Goal: Navigation & Orientation: Find specific page/section

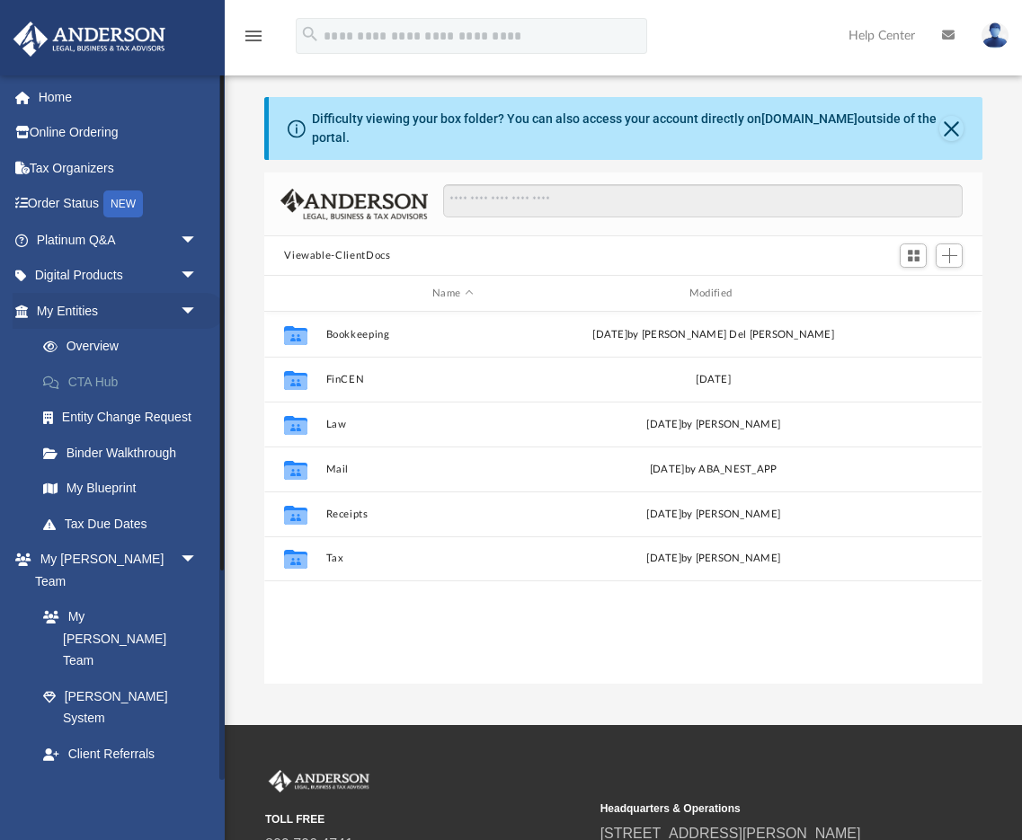
scroll to position [408, 717]
click at [200, 310] on span "arrow_drop_down" at bounding box center [198, 311] width 36 height 37
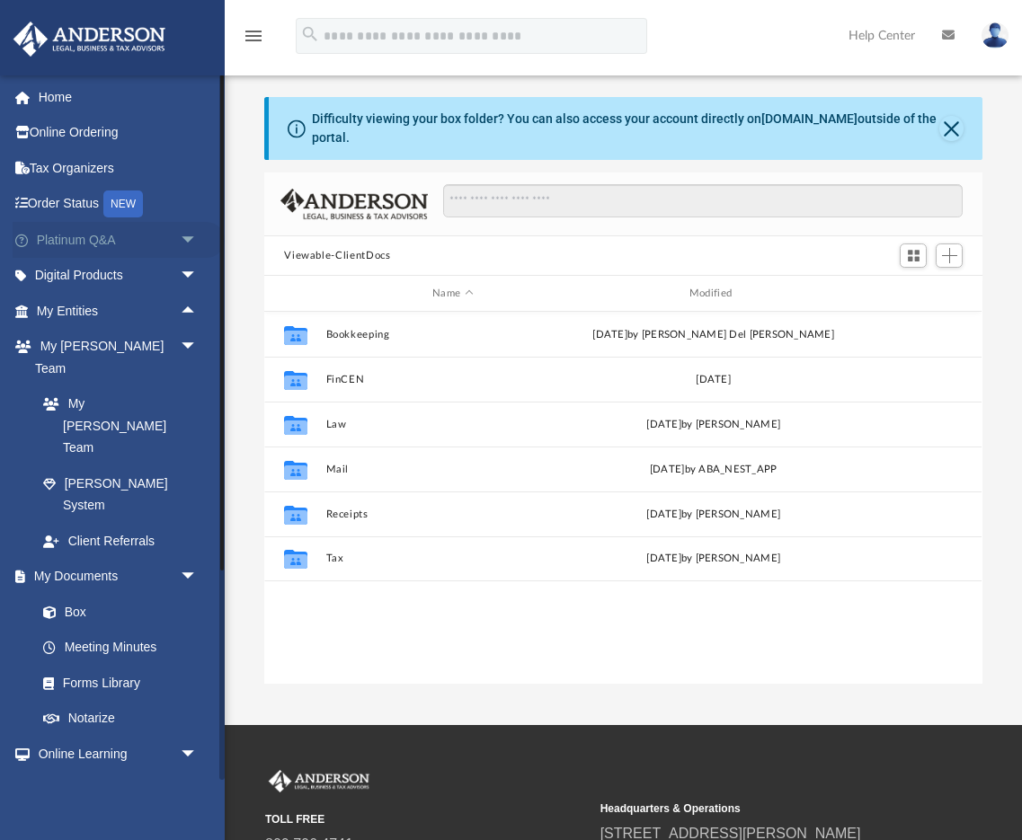
click at [191, 244] on span "arrow_drop_down" at bounding box center [198, 240] width 36 height 37
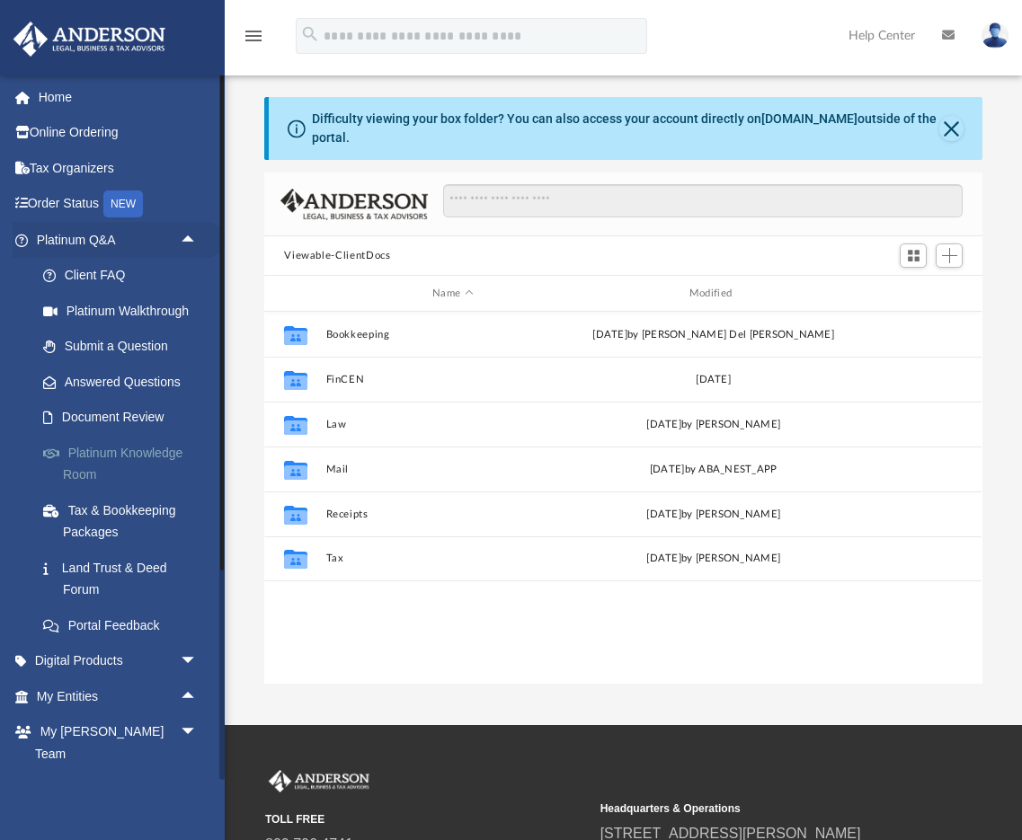
click at [126, 463] on link "Platinum Knowledge Room" at bounding box center [125, 464] width 200 height 58
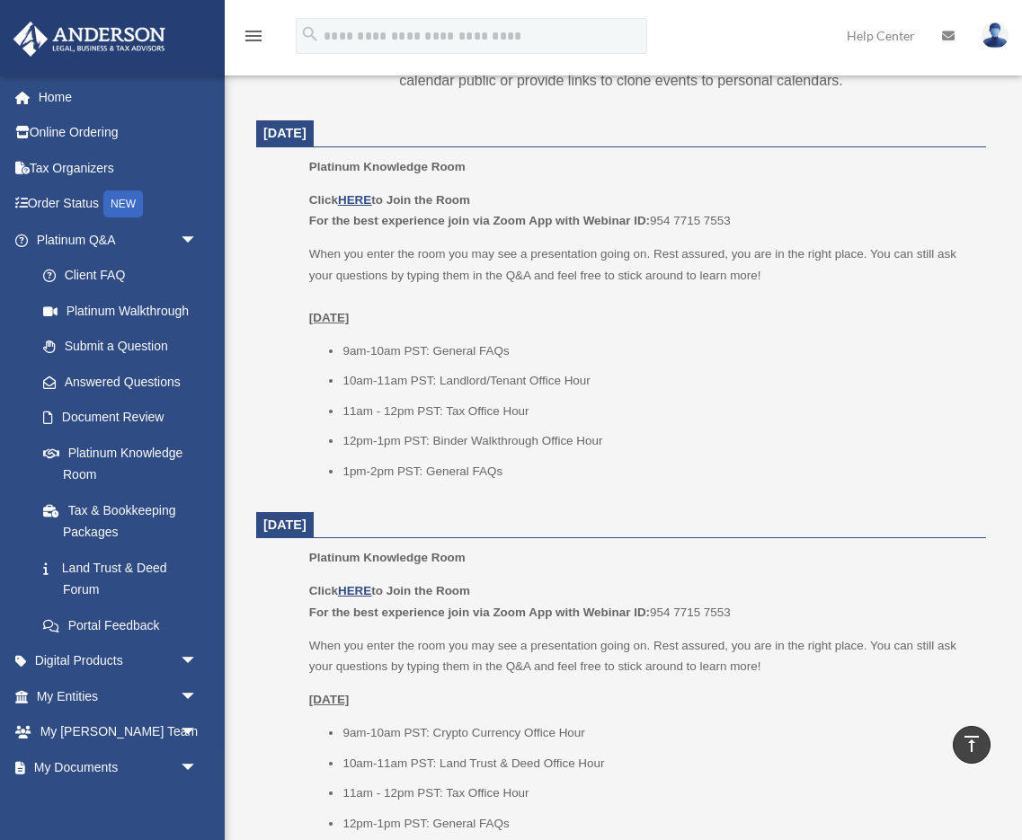
scroll to position [575, 0]
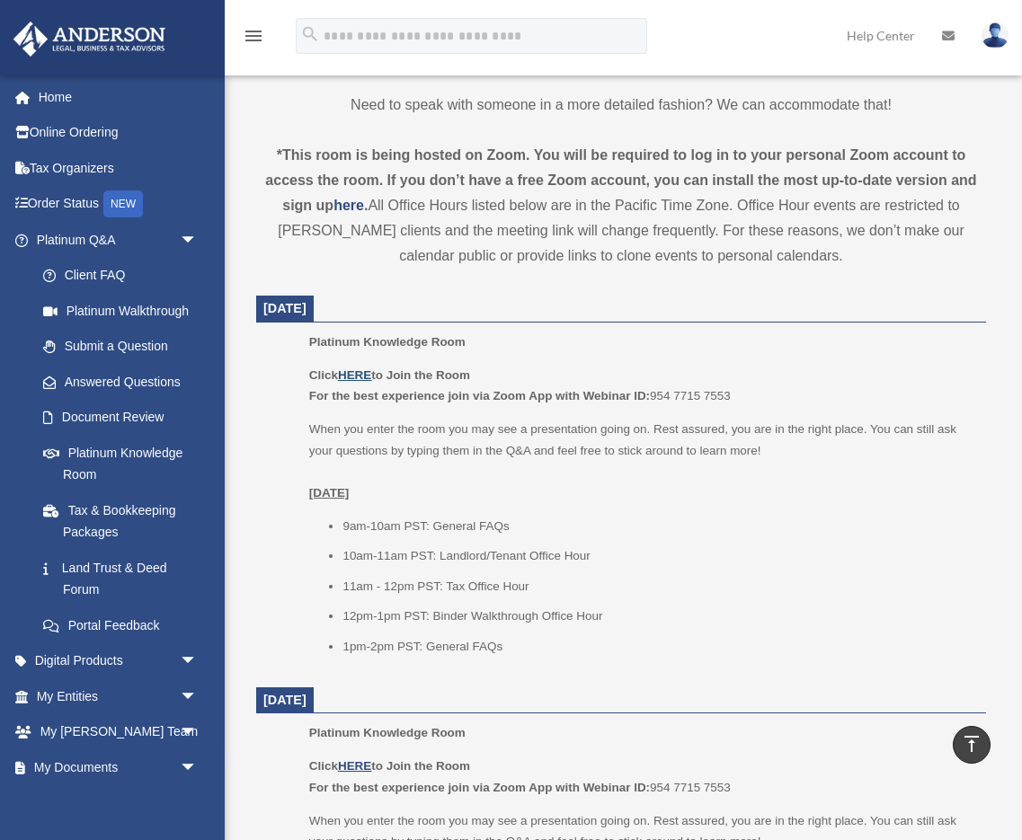
click at [370, 375] on u "HERE" at bounding box center [354, 375] width 33 height 13
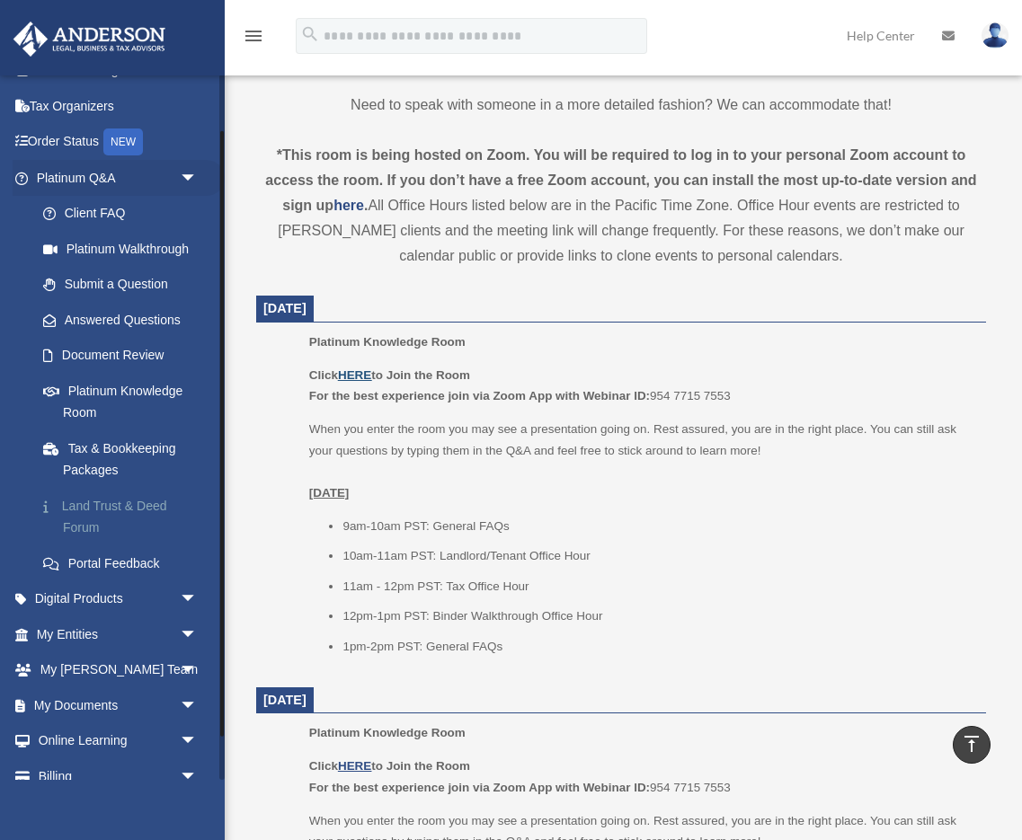
scroll to position [94, 0]
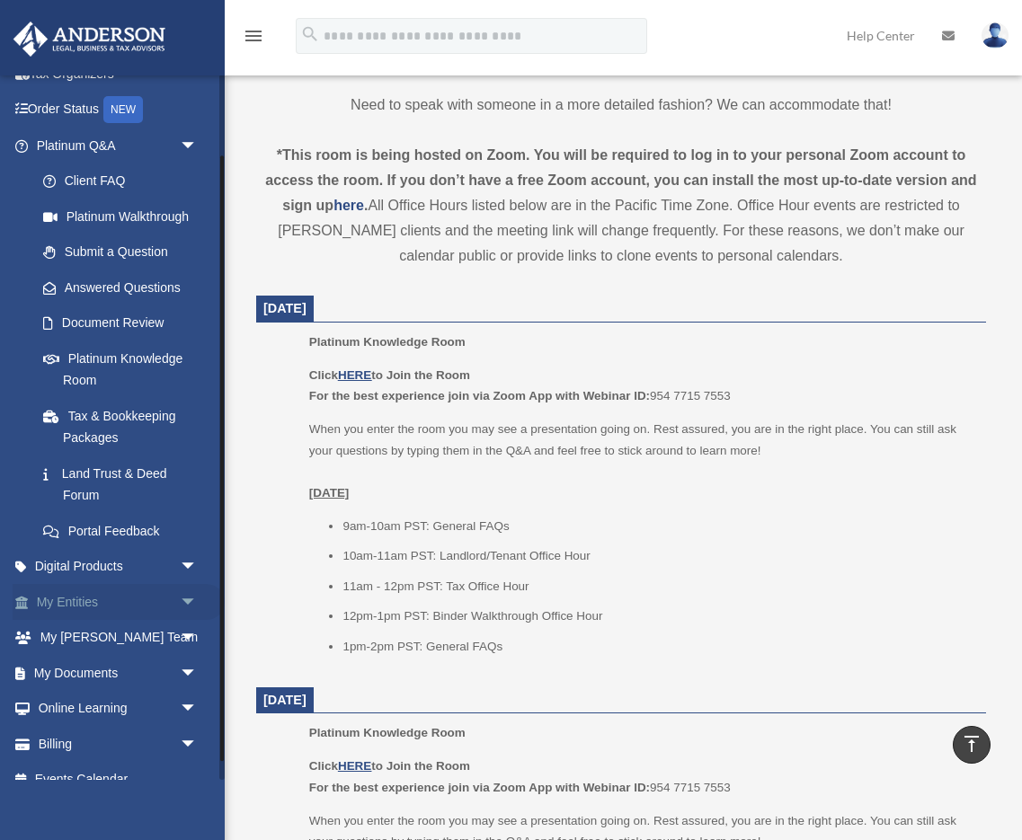
click at [180, 597] on span "arrow_drop_down" at bounding box center [198, 602] width 36 height 37
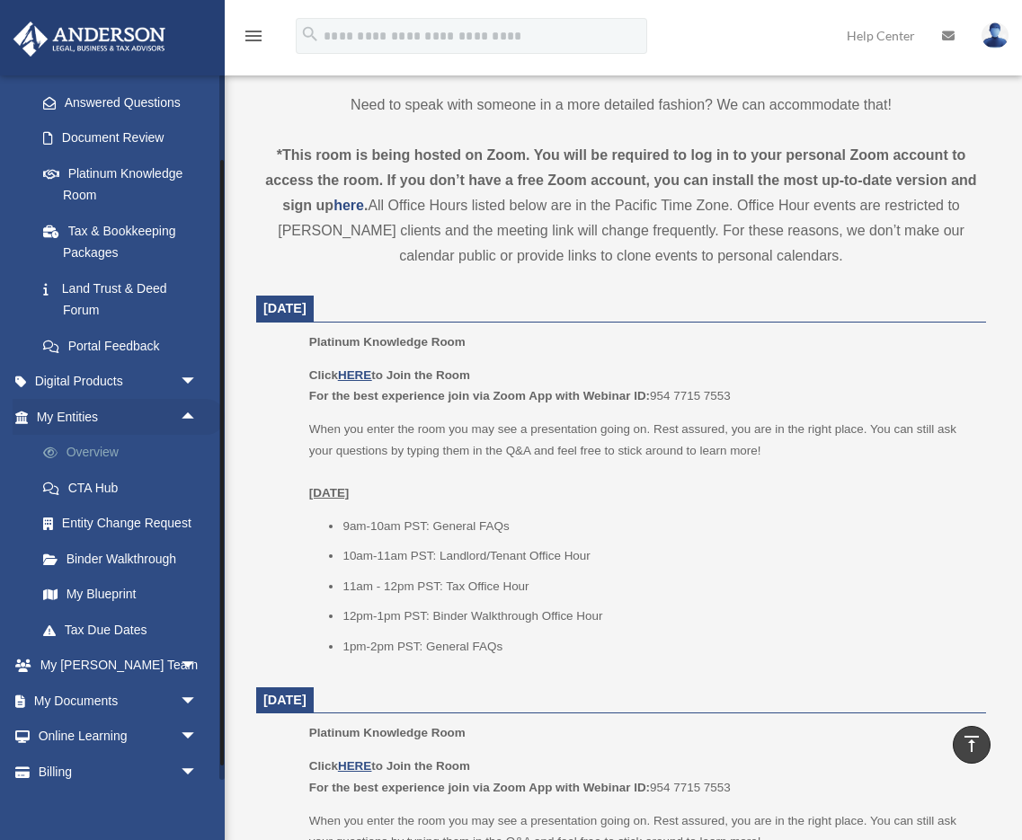
scroll to position [283, 0]
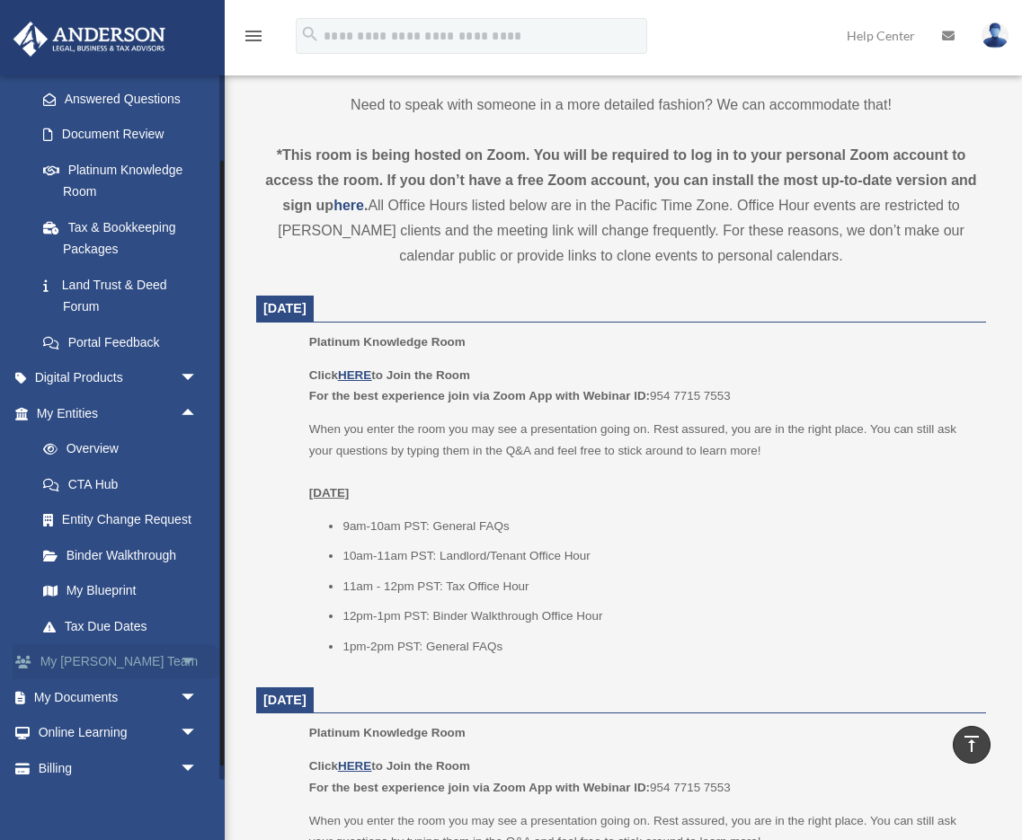
click at [165, 649] on link "My Anderson Team arrow_drop_down" at bounding box center [119, 662] width 212 height 36
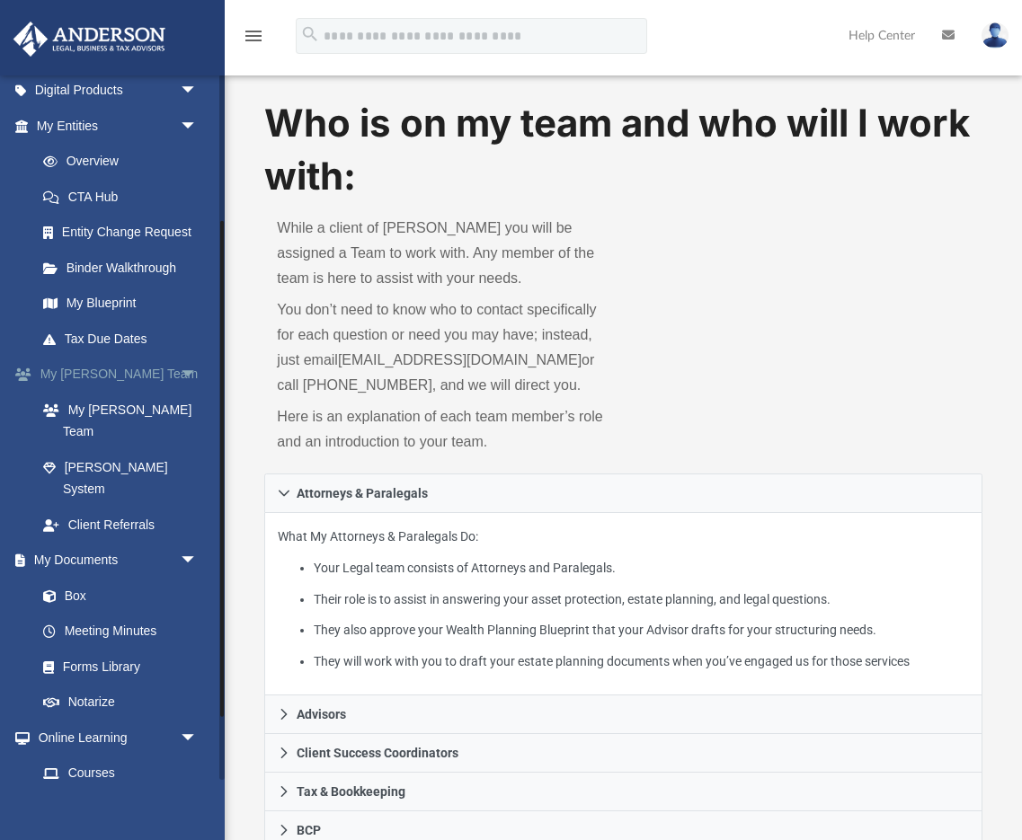
scroll to position [164, 0]
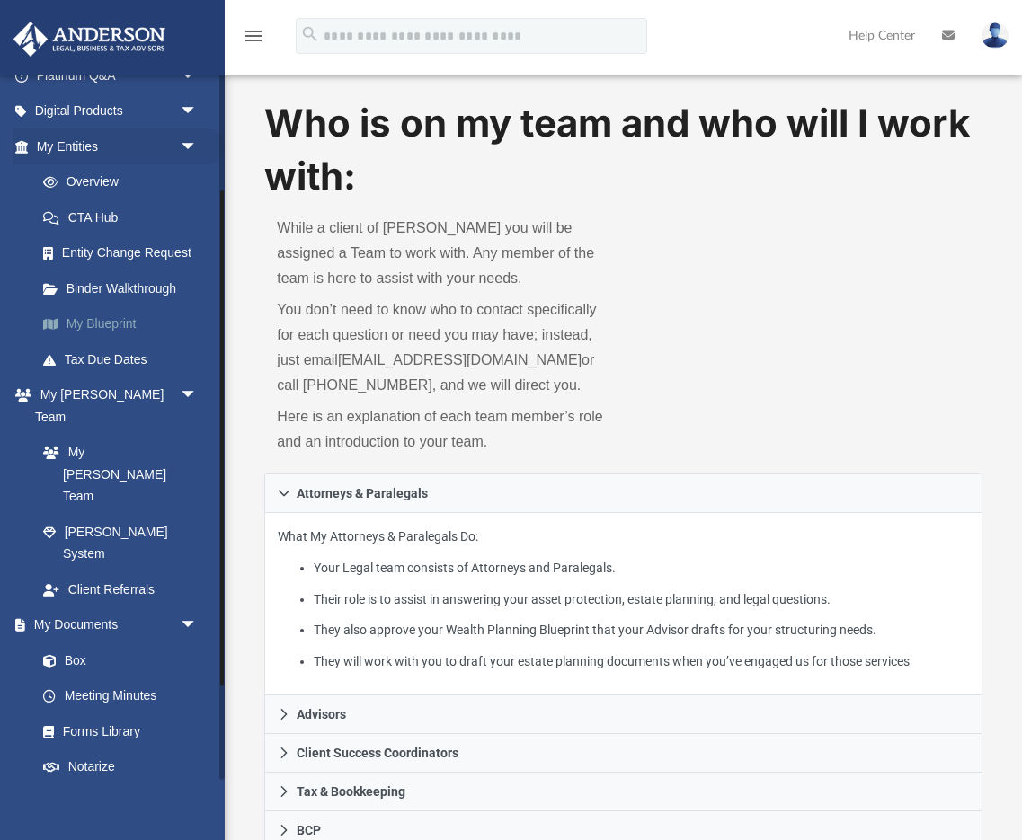
click at [106, 324] on link "My Blueprint" at bounding box center [125, 324] width 200 height 36
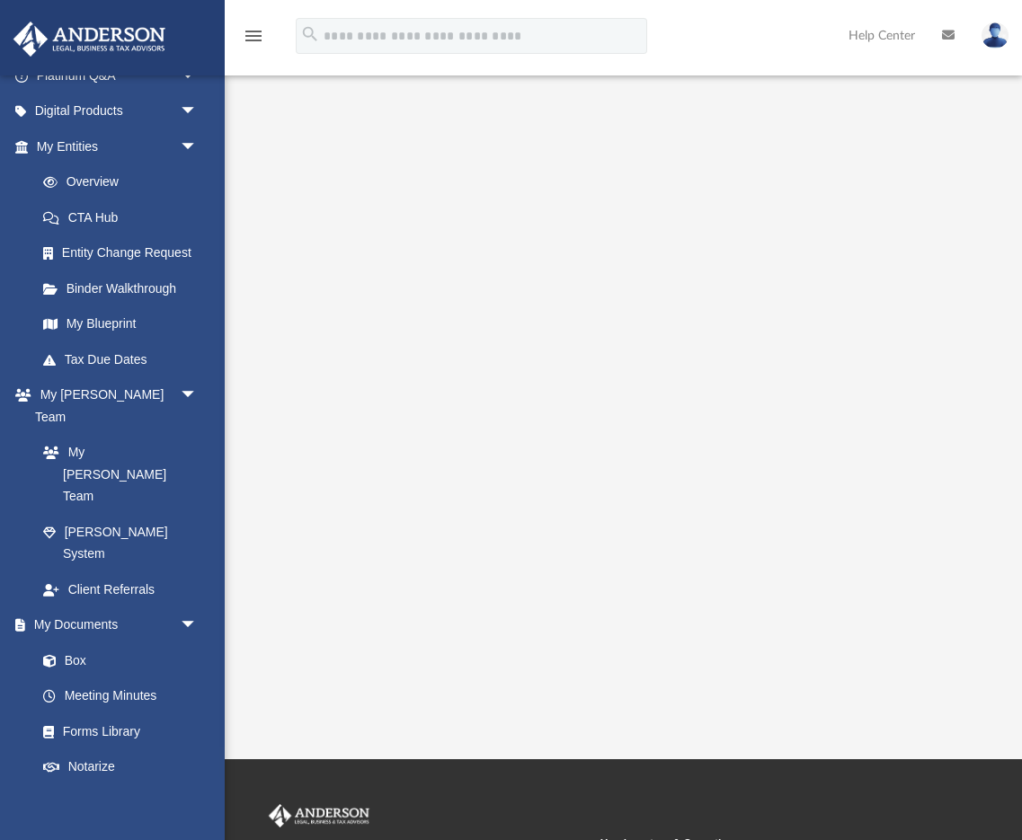
scroll to position [127, 0]
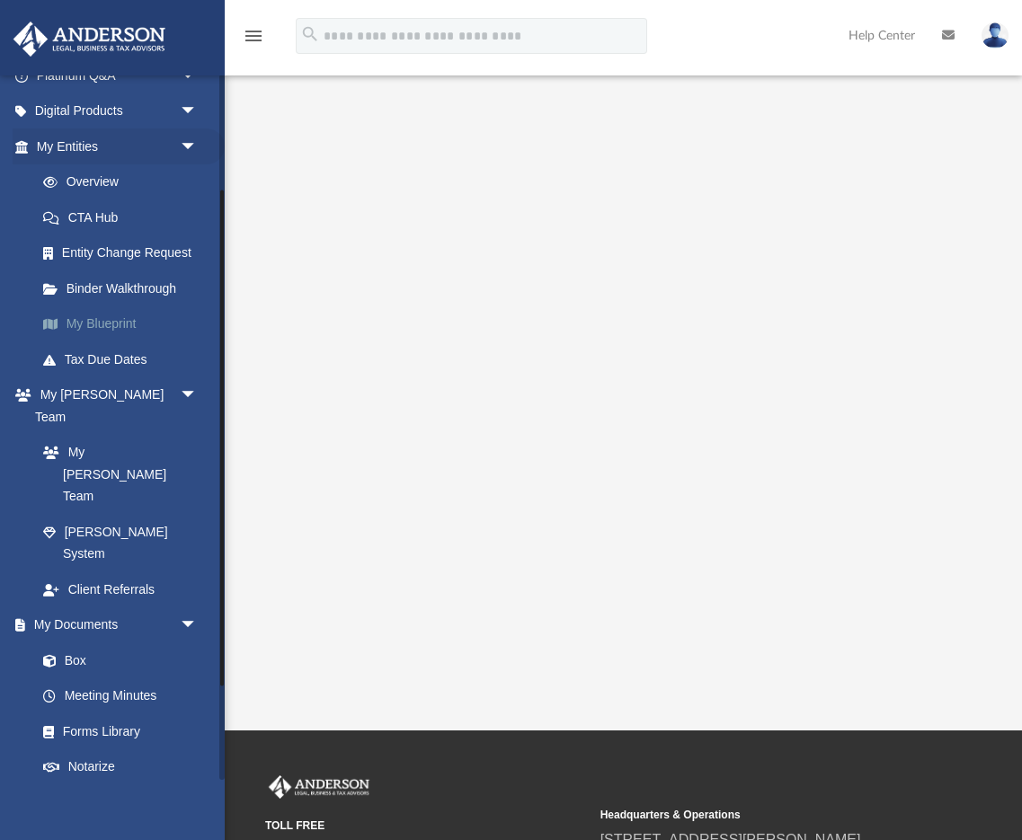
click at [120, 319] on link "My Blueprint" at bounding box center [125, 324] width 200 height 36
click at [116, 321] on link "My Blueprint" at bounding box center [125, 324] width 200 height 36
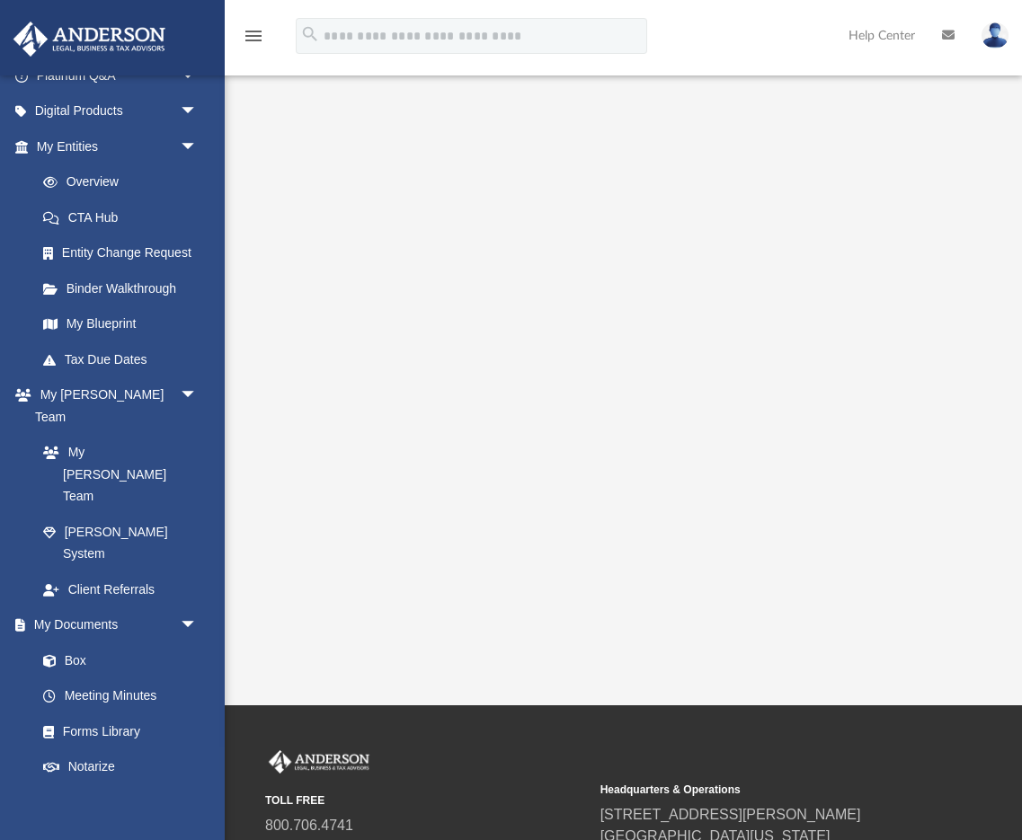
scroll to position [159, 0]
